Goal: Information Seeking & Learning: Check status

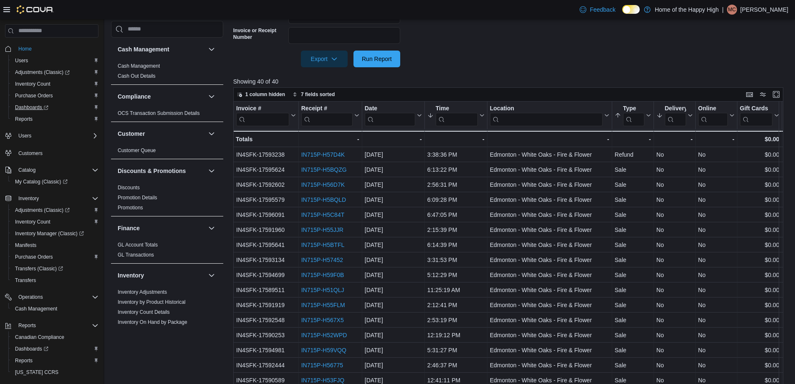
scroll to position [477, 0]
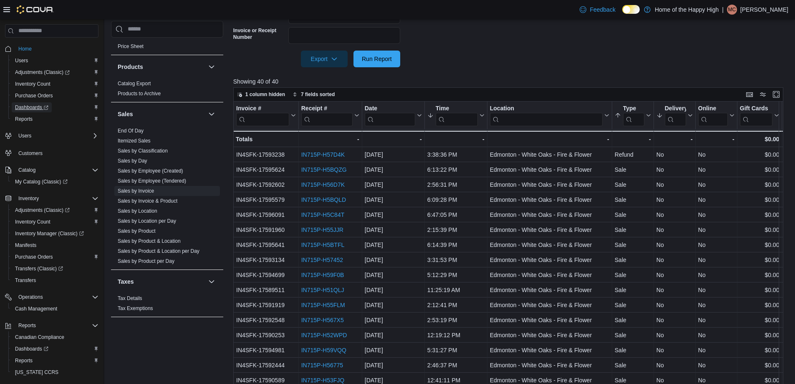
click at [30, 107] on span "Dashboards" at bounding box center [31, 107] width 33 height 7
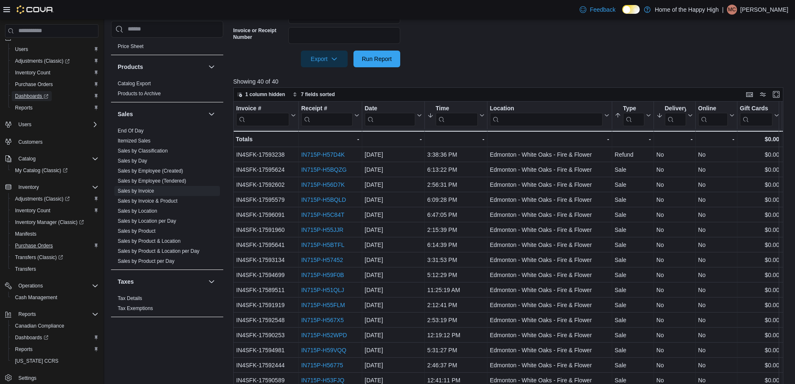
scroll to position [0, 0]
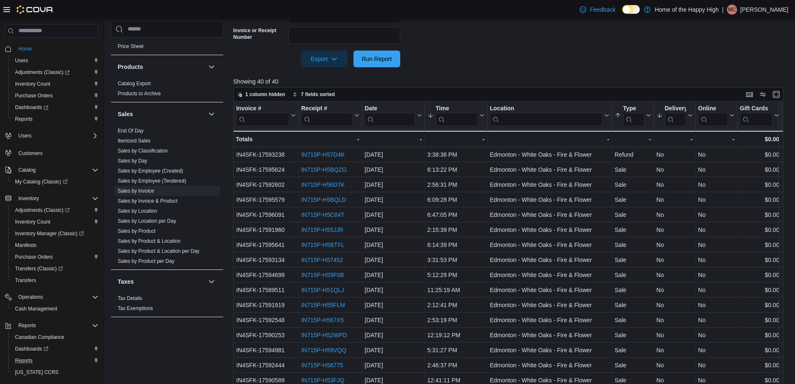
click at [36, 359] on div "Reports" at bounding box center [55, 360] width 87 height 10
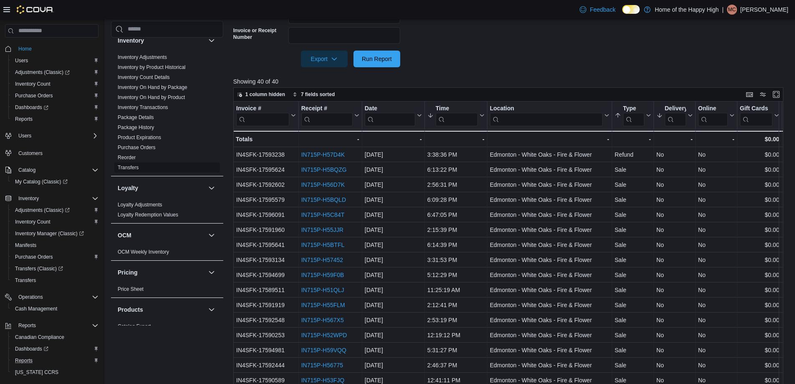
scroll to position [227, 0]
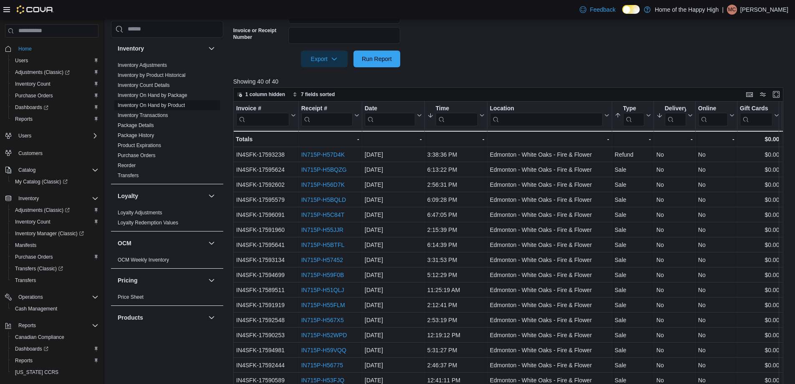
click at [181, 105] on link "Inventory On Hand by Product" at bounding box center [151, 105] width 67 height 6
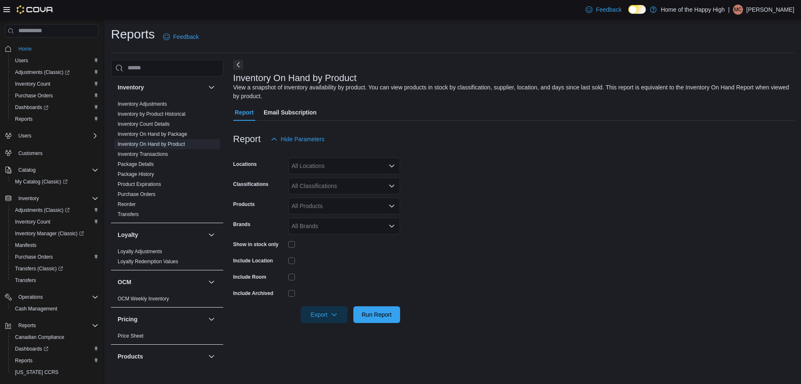
click at [337, 166] on div "All Locations" at bounding box center [344, 165] width 112 height 17
type input "**********"
click at [337, 176] on span "Edmonton - White Oaks - Fire & Flower" at bounding box center [374, 180] width 102 height 8
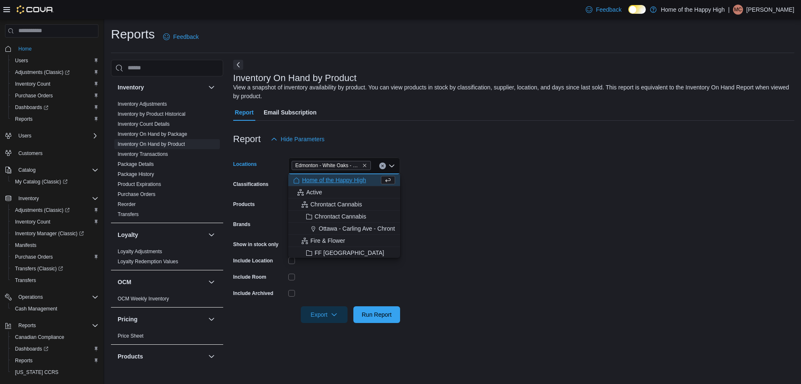
click at [501, 216] on form "Locations Edmonton - White Oaks - Fire & Flower Combo box. Selected. Edmonton -…" at bounding box center [513, 234] width 561 height 175
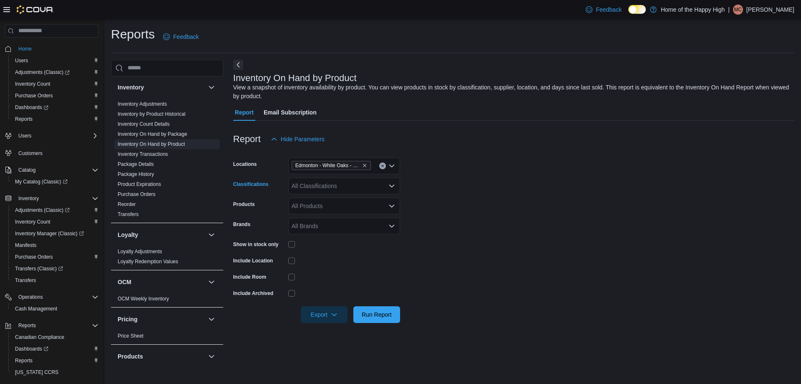
click at [328, 189] on div "All Classifications" at bounding box center [344, 185] width 112 height 17
type input "****"
click at [330, 204] on span "Cannabis" at bounding box center [318, 200] width 25 height 8
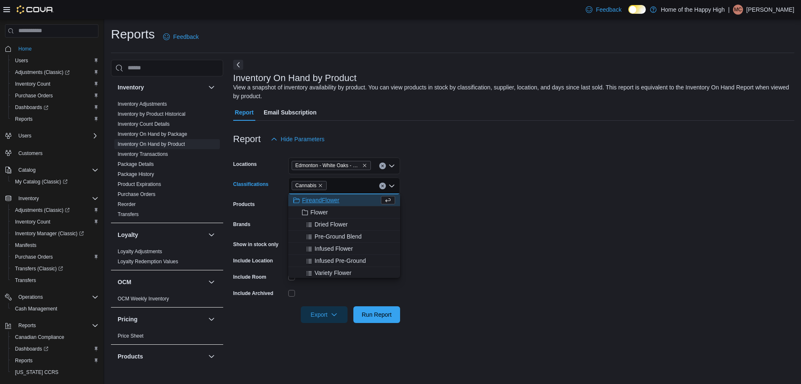
click at [425, 232] on form "Locations Edmonton - White Oaks - Fire & Flower Classifications Cannabis Combo …" at bounding box center [513, 234] width 561 height 175
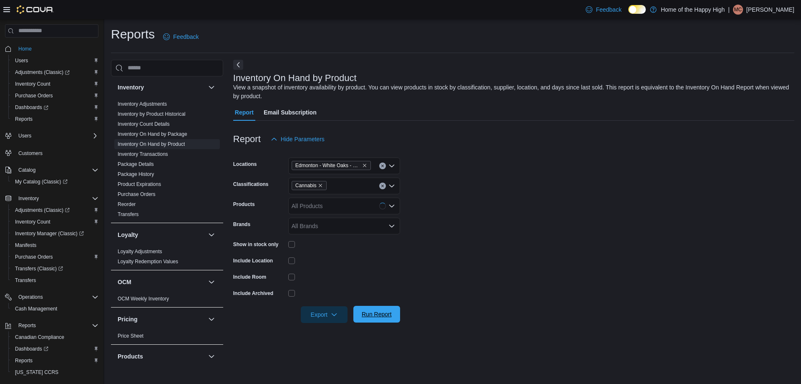
click at [369, 316] on span "Run Report" at bounding box center [377, 314] width 30 height 8
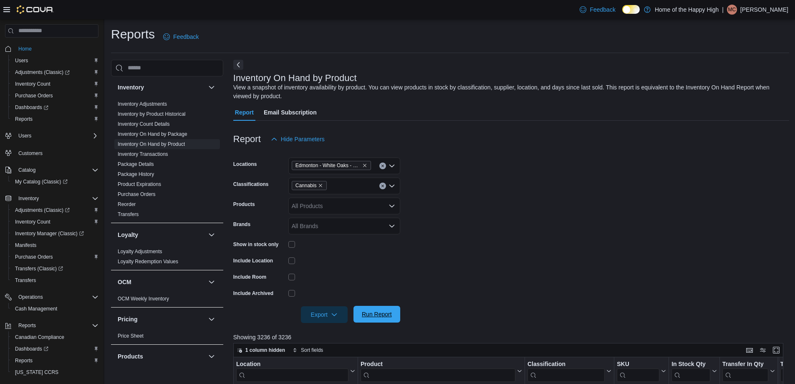
click at [377, 316] on span "Run Report" at bounding box center [377, 314] width 30 height 8
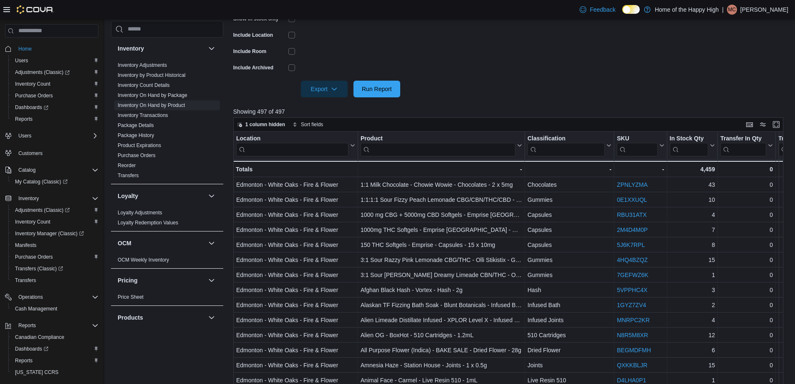
scroll to position [147, 0]
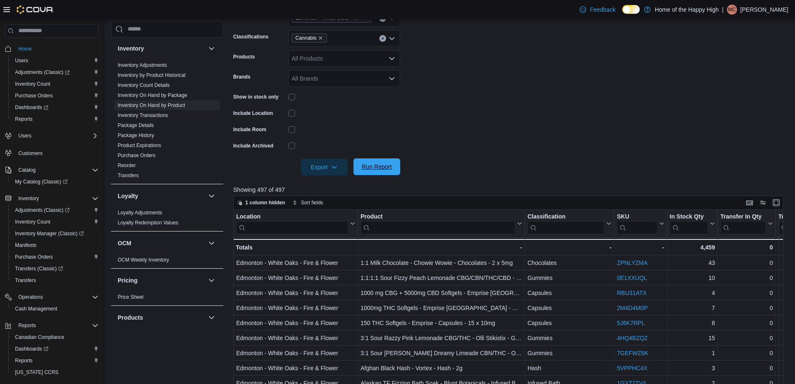
click at [386, 169] on span "Run Report" at bounding box center [377, 166] width 30 height 8
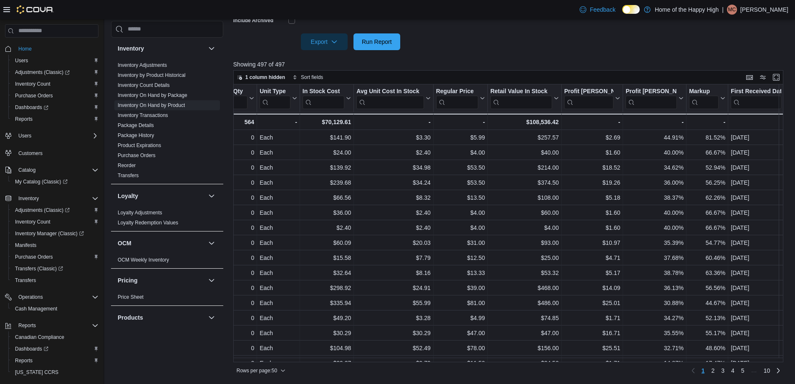
scroll to position [0, 637]
click at [551, 120] on div "$108,536.42" at bounding box center [523, 122] width 68 height 10
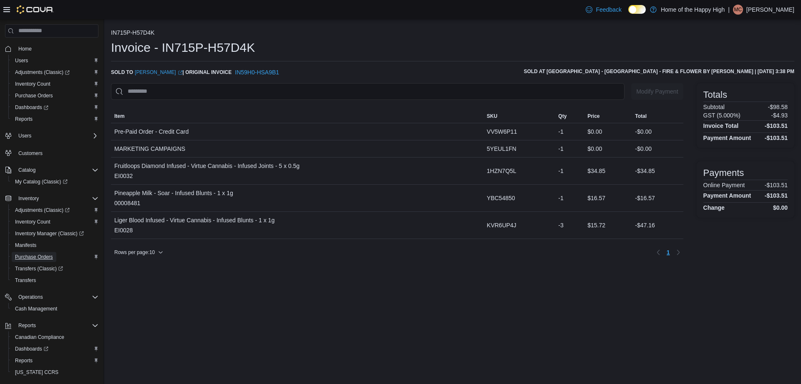
click at [43, 259] on span "Purchase Orders" at bounding box center [34, 256] width 38 height 7
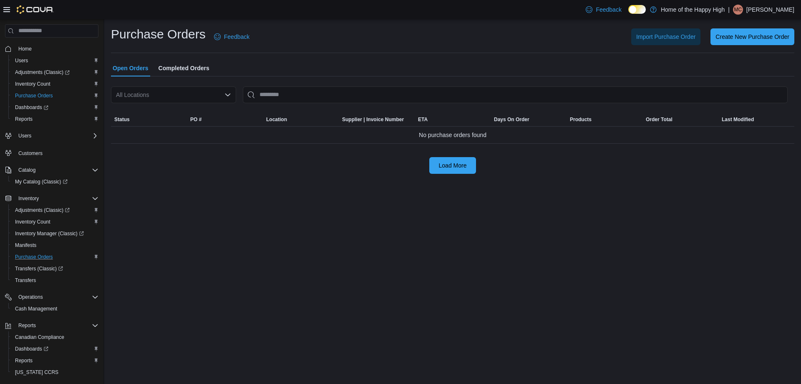
click at [183, 69] on span "Completed Orders" at bounding box center [184, 68] width 51 height 17
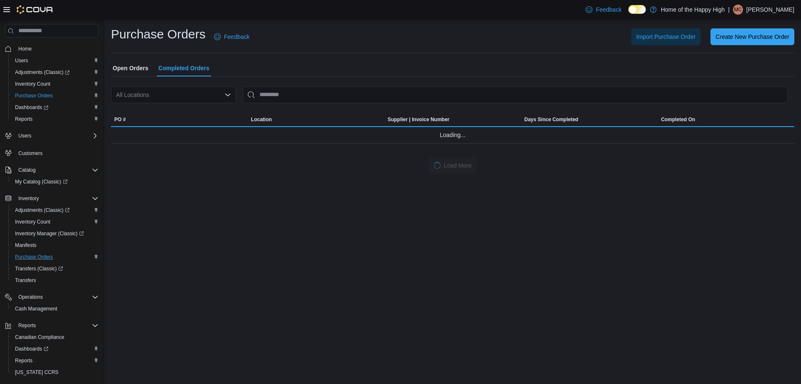
click at [161, 92] on div "All Locations" at bounding box center [173, 94] width 125 height 17
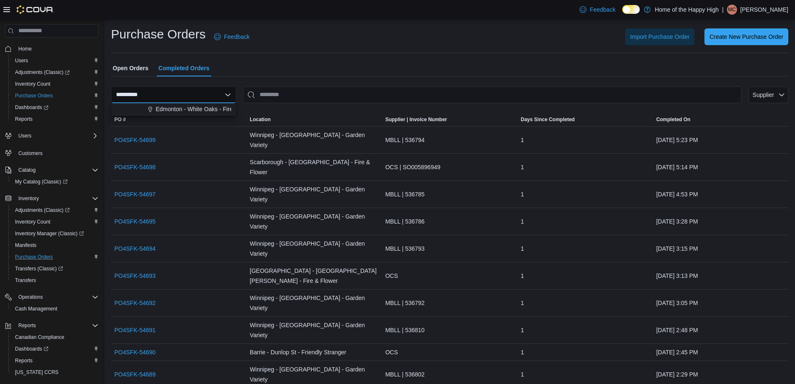
type input "**********"
click at [182, 106] on span "Edmonton - White Oaks - Fire & Flower" at bounding box center [207, 109] width 102 height 8
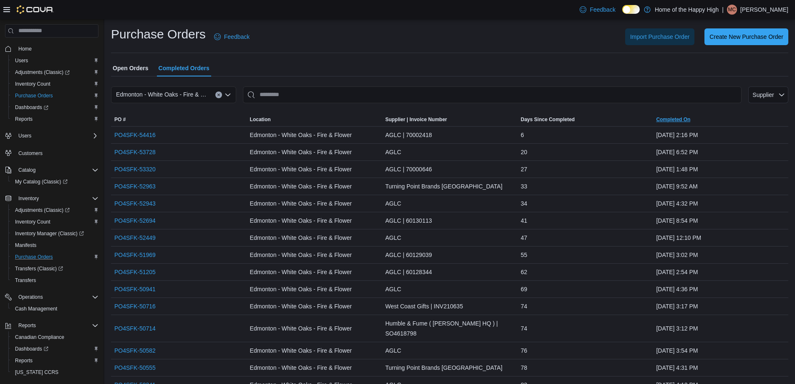
click at [713, 118] on span "Completed On" at bounding box center [721, 119] width 136 height 13
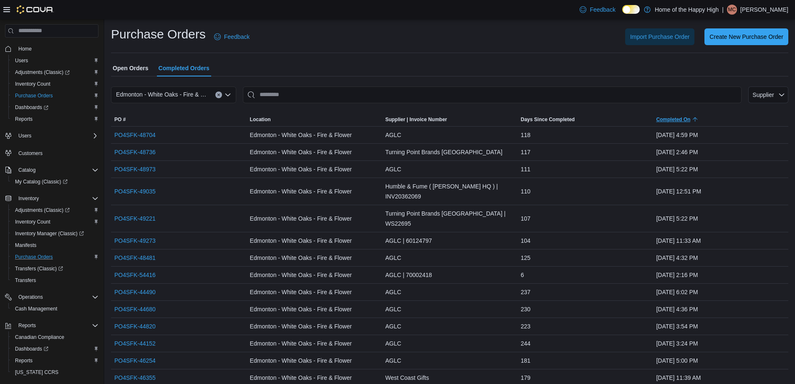
click at [713, 118] on span "Completed On" at bounding box center [721, 119] width 136 height 13
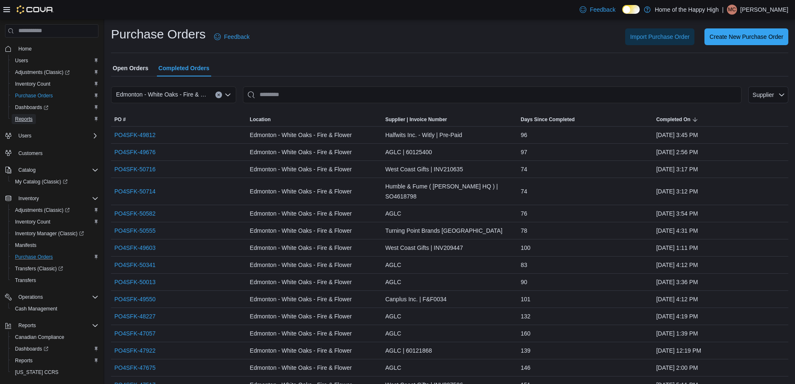
click at [23, 118] on span "Reports" at bounding box center [24, 119] width 18 height 7
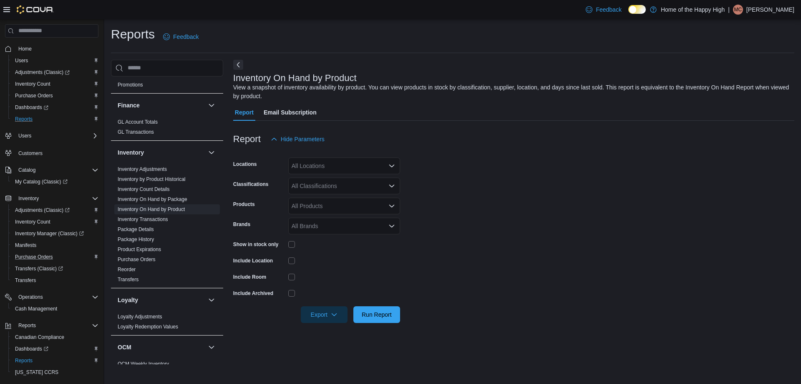
scroll to position [167, 0]
drag, startPoint x: 149, startPoint y: 253, endPoint x: 190, endPoint y: 246, distance: 41.1
click at [149, 253] on link "Purchase Orders" at bounding box center [137, 254] width 38 height 6
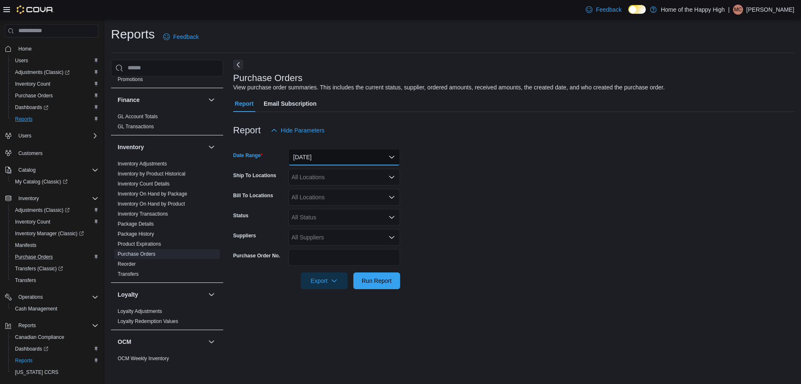
drag, startPoint x: 306, startPoint y: 153, endPoint x: 324, endPoint y: 153, distance: 17.9
click at [308, 153] on button "[DATE]" at bounding box center [344, 157] width 112 height 17
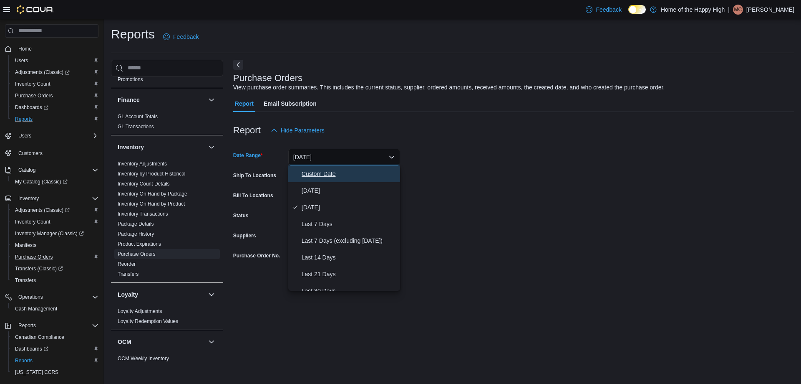
click at [334, 172] on span "Custom Date" at bounding box center [349, 174] width 95 height 10
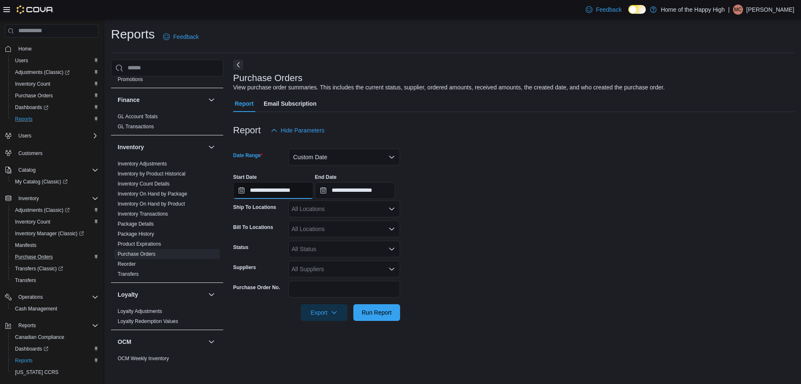
click at [262, 192] on input "**********" at bounding box center [273, 190] width 80 height 17
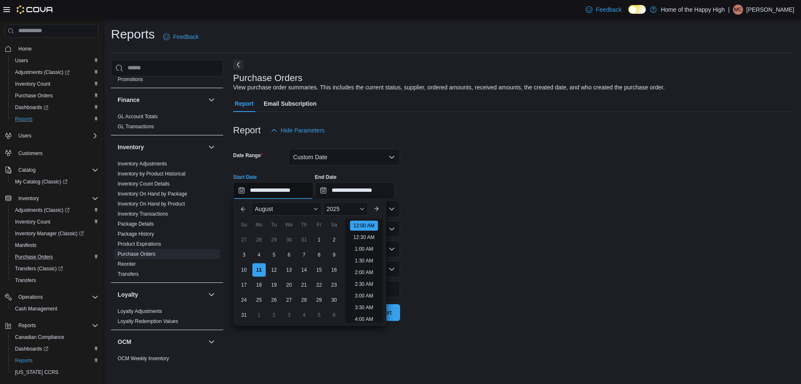
scroll to position [26, 0]
click at [261, 256] on div "4" at bounding box center [259, 254] width 15 height 15
type input "**********"
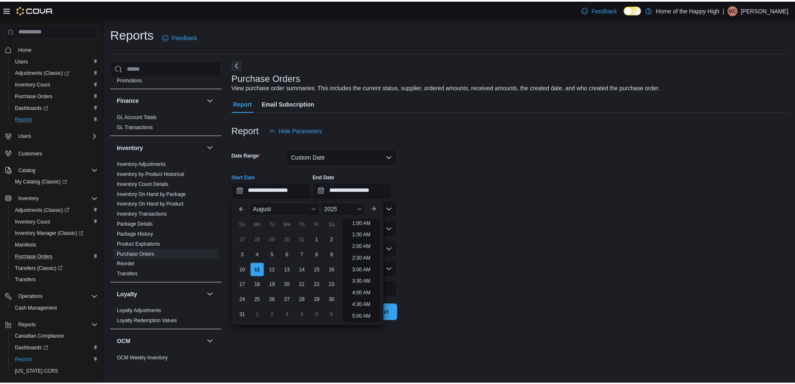
scroll to position [2, 0]
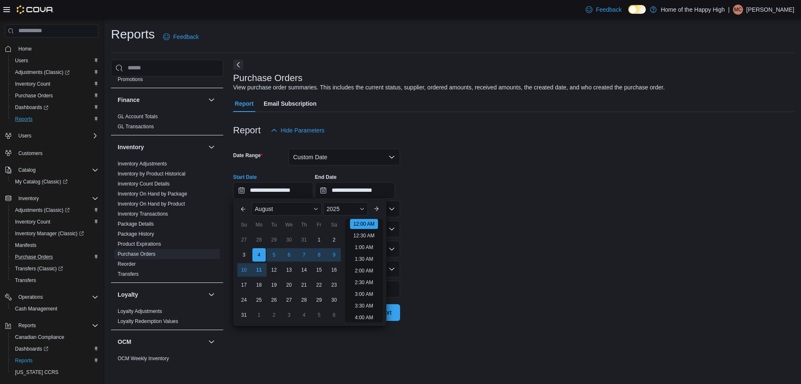
click at [450, 192] on div "**********" at bounding box center [513, 183] width 561 height 32
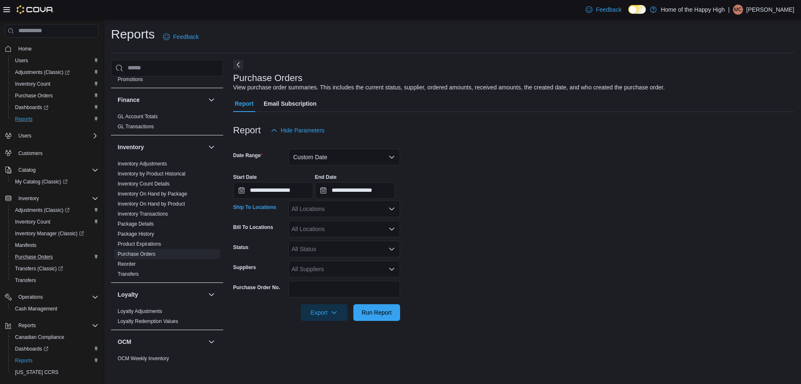
click at [331, 209] on div "All Locations" at bounding box center [344, 208] width 112 height 17
type input "***"
click at [366, 232] on span "Edmonton - White Oaks - Fire & Flower" at bounding box center [374, 235] width 102 height 8
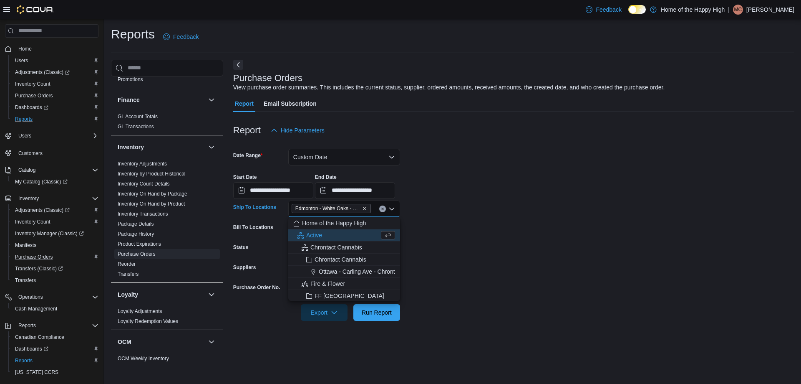
drag, startPoint x: 378, startPoint y: 331, endPoint x: 380, endPoint y: 319, distance: 12.7
click at [378, 331] on div "**********" at bounding box center [513, 212] width 561 height 304
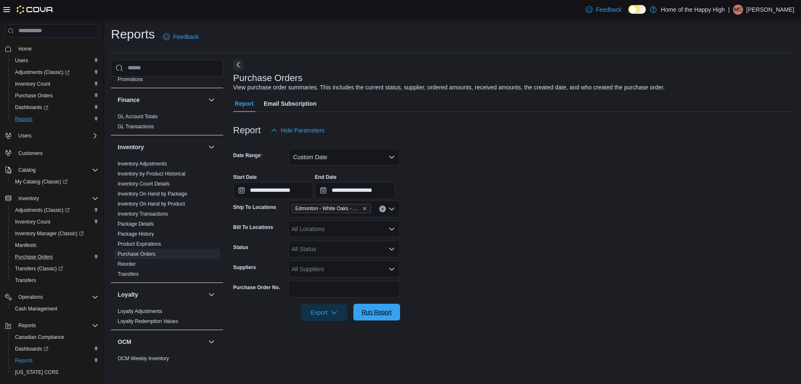
click at [380, 316] on span "Run Report" at bounding box center [377, 311] width 37 height 17
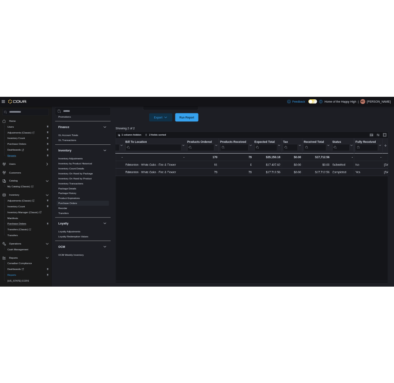
scroll to position [0, 277]
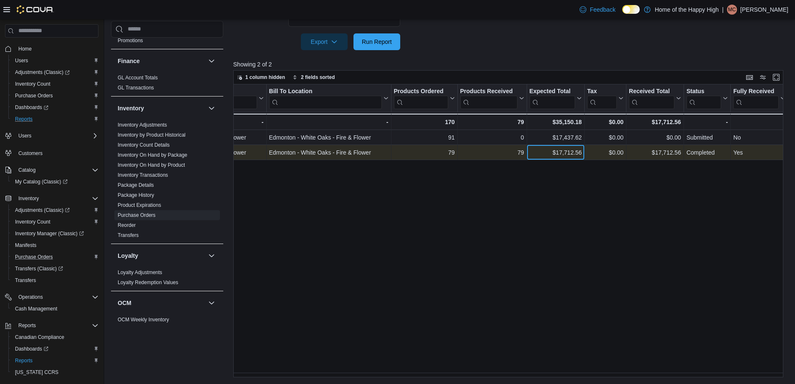
click at [573, 150] on div "$17,712.56" at bounding box center [555, 152] width 53 height 10
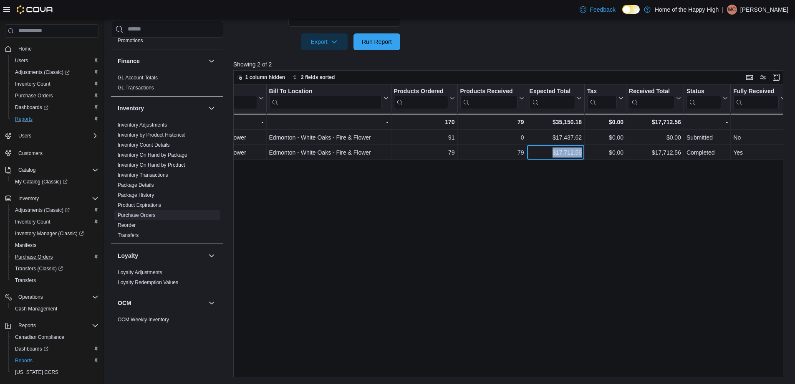
copy div "$17,712.56"
